Goal: Task Accomplishment & Management: Complete application form

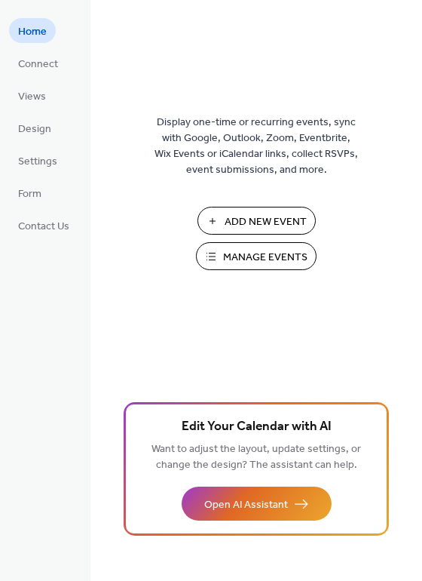
click at [259, 223] on span "Add New Event" at bounding box center [266, 222] width 82 height 16
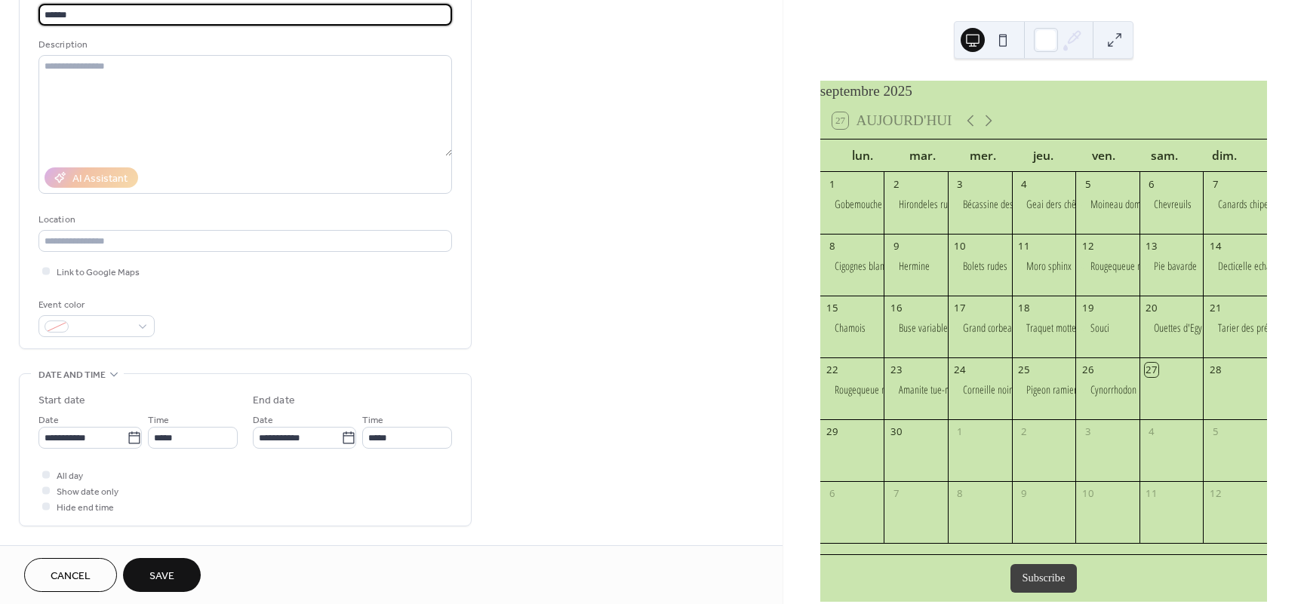
scroll to position [136, 0]
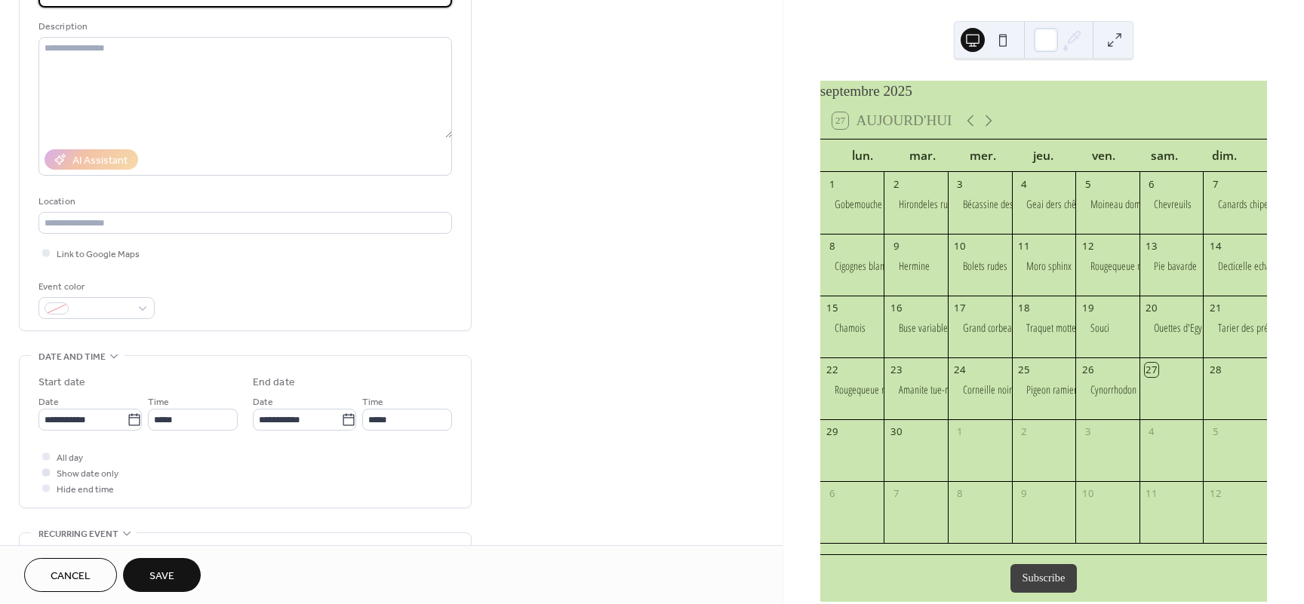
type input "******"
click at [106, 478] on span "Show date only" at bounding box center [88, 474] width 62 height 16
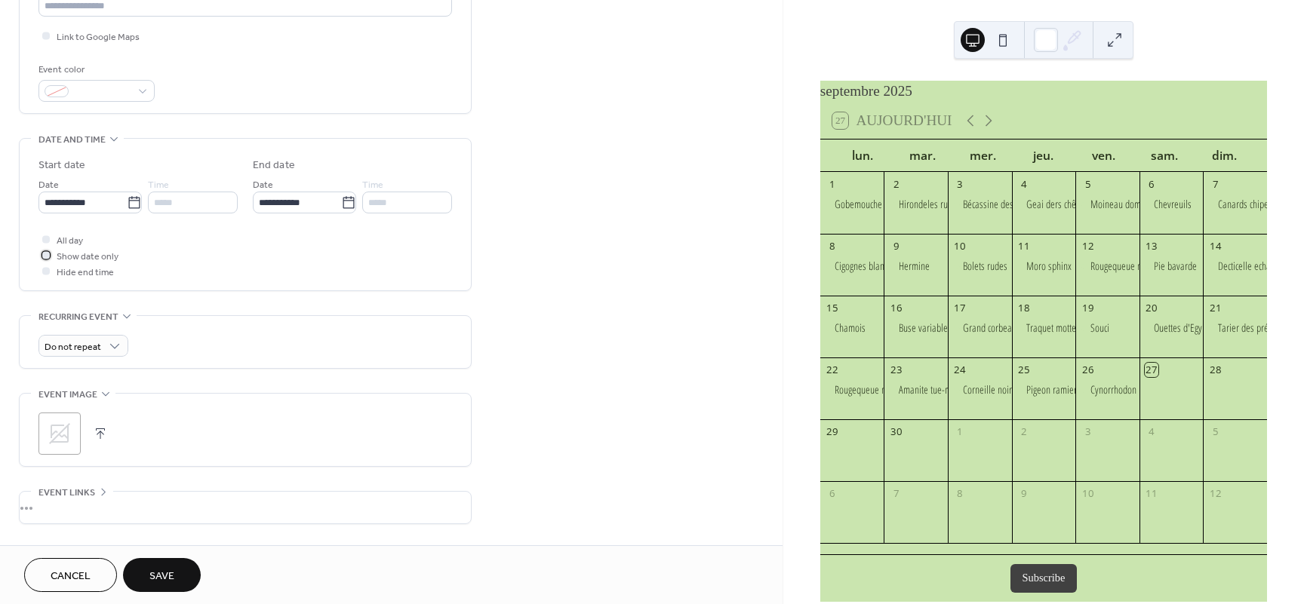
scroll to position [453, 0]
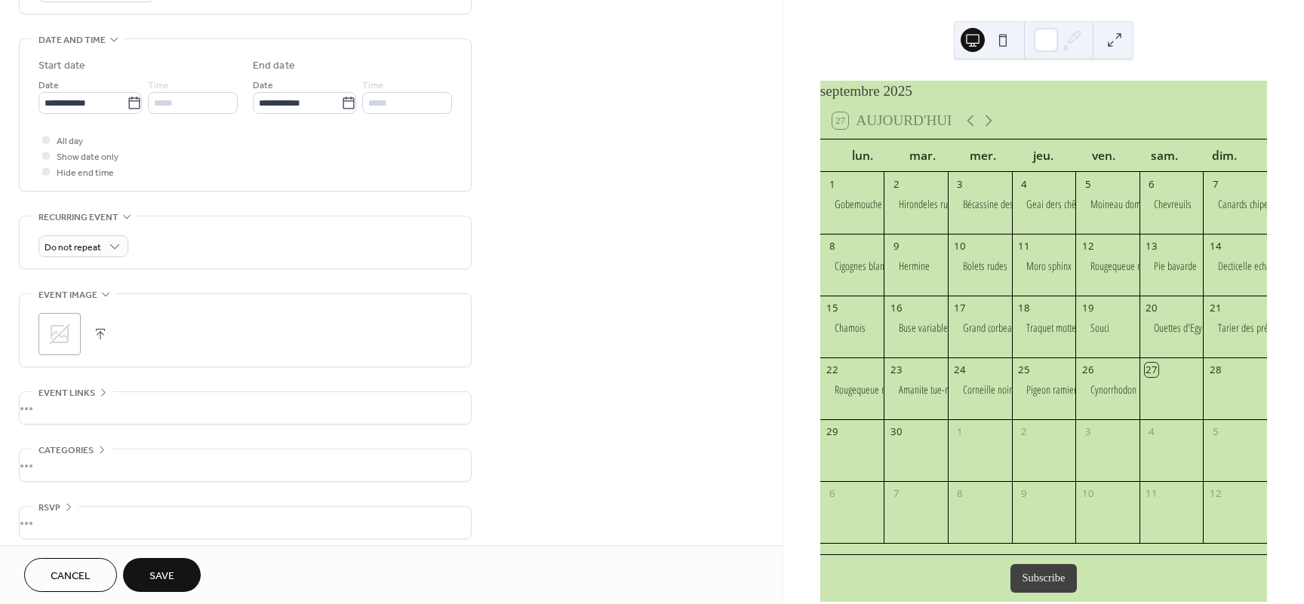
click at [100, 342] on button "button" at bounding box center [100, 334] width 21 height 21
click at [172, 579] on span "Save" at bounding box center [161, 577] width 25 height 16
